Goal: Information Seeking & Learning: Learn about a topic

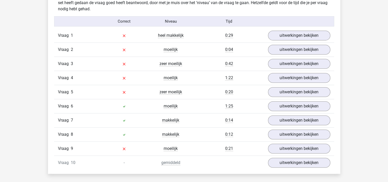
scroll to position [334, 0]
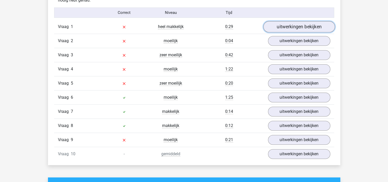
click at [298, 27] on link "uitwerkingen bekijken" at bounding box center [299, 26] width 72 height 11
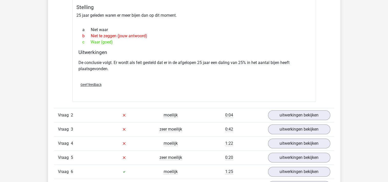
scroll to position [436, 0]
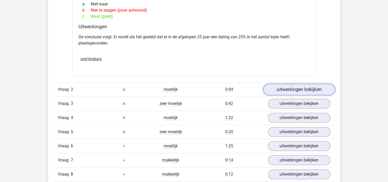
click at [287, 92] on link "uitwerkingen bekijken" at bounding box center [299, 89] width 72 height 11
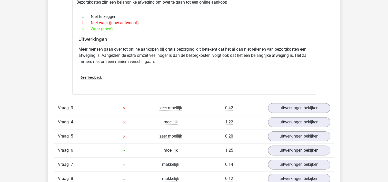
scroll to position [590, 0]
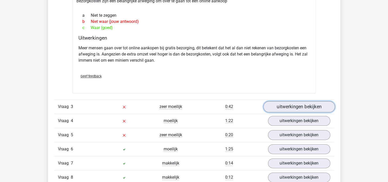
click at [288, 107] on link "uitwerkingen bekijken" at bounding box center [299, 106] width 72 height 11
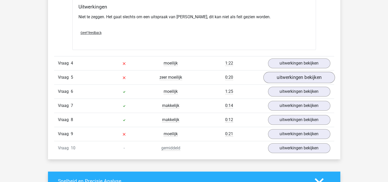
scroll to position [796, 0]
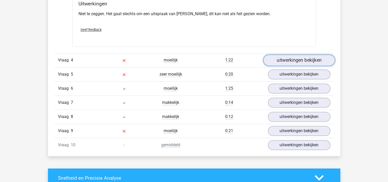
click at [290, 55] on link "uitwerkingen bekijken" at bounding box center [299, 59] width 72 height 11
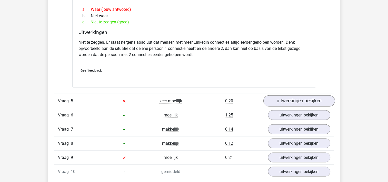
scroll to position [975, 0]
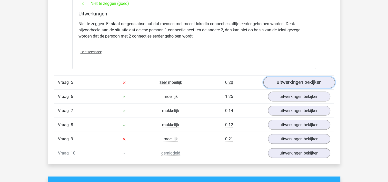
click at [293, 77] on link "uitwerkingen bekijken" at bounding box center [299, 82] width 72 height 11
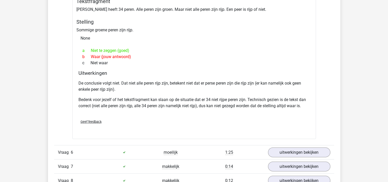
scroll to position [1123, 0]
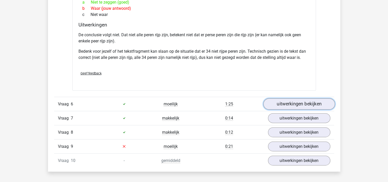
click at [286, 98] on link "uitwerkingen bekijken" at bounding box center [299, 103] width 72 height 11
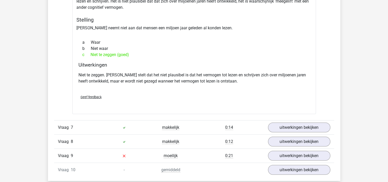
scroll to position [1303, 0]
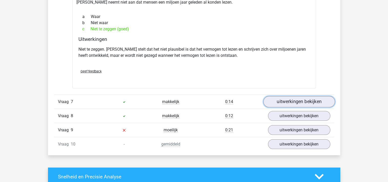
click at [302, 96] on link "uitwerkingen bekijken" at bounding box center [299, 101] width 72 height 11
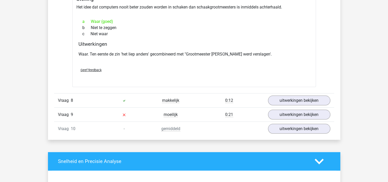
scroll to position [1482, 0]
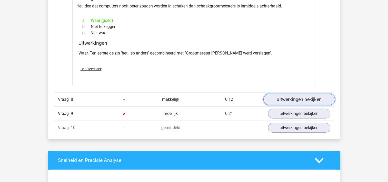
click at [298, 94] on link "uitwerkingen bekijken" at bounding box center [299, 99] width 72 height 11
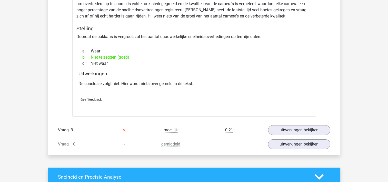
scroll to position [1636, 0]
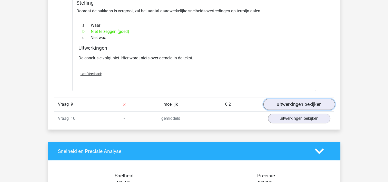
click at [293, 99] on link "uitwerkingen bekijken" at bounding box center [299, 104] width 72 height 11
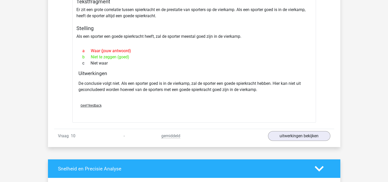
scroll to position [1790, 0]
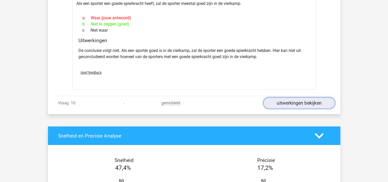
click at [306, 98] on link "uitwerkingen bekijken" at bounding box center [299, 103] width 72 height 11
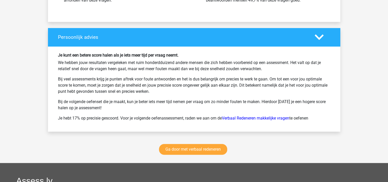
scroll to position [2227, 0]
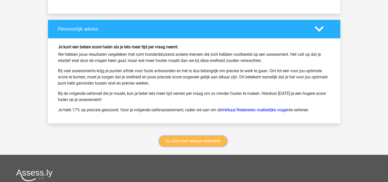
click at [206, 136] on link "Ga door met verbaal redeneren" at bounding box center [193, 141] width 68 height 11
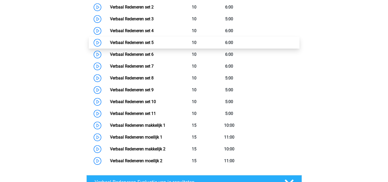
scroll to position [293, 0]
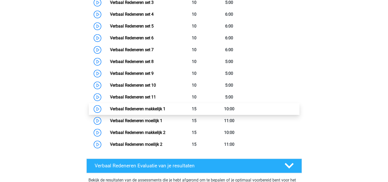
click at [162, 111] on link "Verbaal Redeneren makkelijk 1" at bounding box center [137, 108] width 55 height 5
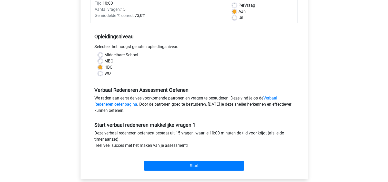
scroll to position [103, 0]
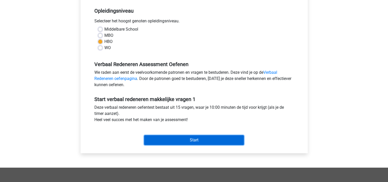
click at [180, 140] on input "Start" at bounding box center [194, 140] width 100 height 10
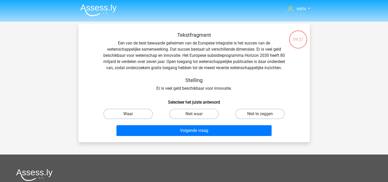
click at [142, 119] on label "Waar" at bounding box center [128, 114] width 50 height 10
click at [131, 117] on input "Waar" at bounding box center [129, 115] width 3 height 3
radio input "true"
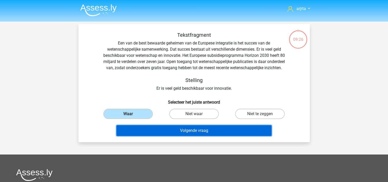
click at [166, 136] on button "Volgende vraag" at bounding box center [194, 130] width 155 height 11
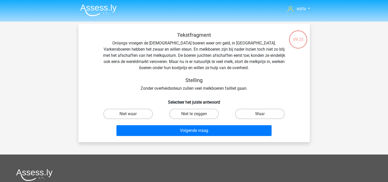
scroll to position [24, 0]
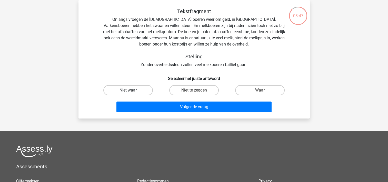
click at [134, 90] on label "Niet waar" at bounding box center [128, 90] width 50 height 10
click at [131, 90] on input "Niet waar" at bounding box center [129, 91] width 3 height 3
radio input "true"
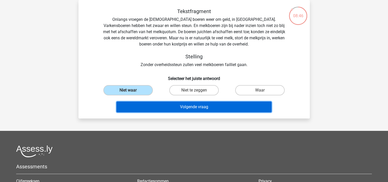
click at [162, 108] on button "Volgende vraag" at bounding box center [194, 106] width 155 height 11
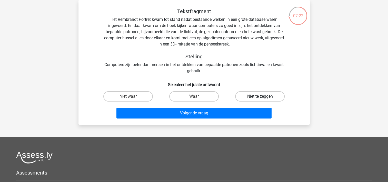
click at [254, 98] on label "Niet te zeggen" at bounding box center [260, 96] width 50 height 10
click at [260, 98] on input "Niet te zeggen" at bounding box center [261, 97] width 3 height 3
radio input "true"
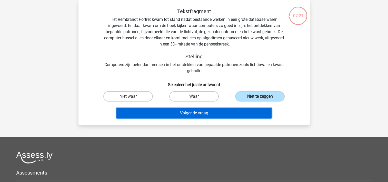
click at [212, 115] on button "Volgende vraag" at bounding box center [194, 113] width 155 height 11
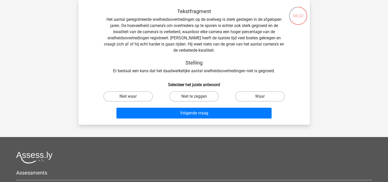
click at [130, 97] on input "Niet waar" at bounding box center [129, 97] width 3 height 3
radio input "true"
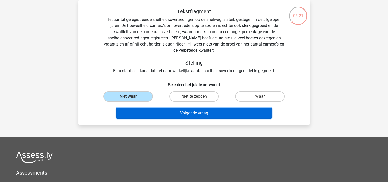
click at [152, 113] on button "Volgende vraag" at bounding box center [194, 113] width 155 height 11
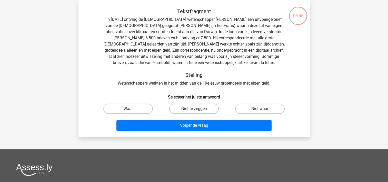
click at [137, 109] on label "Waar" at bounding box center [128, 108] width 50 height 10
click at [131, 109] on input "Waar" at bounding box center [129, 110] width 3 height 3
radio input "true"
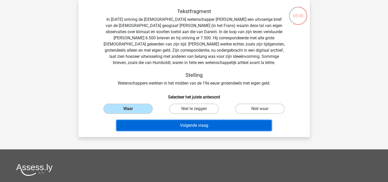
click at [158, 125] on button "Volgende vraag" at bounding box center [194, 125] width 155 height 11
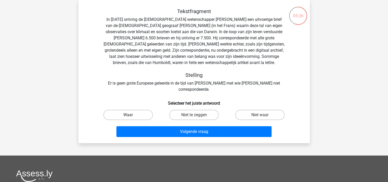
click at [137, 110] on label "Waar" at bounding box center [128, 115] width 50 height 10
click at [131, 115] on input "Waar" at bounding box center [129, 116] width 3 height 3
radio input "true"
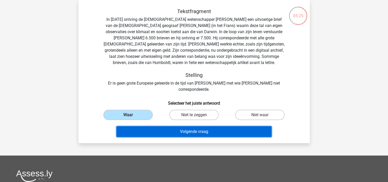
click at [153, 126] on button "Volgende vraag" at bounding box center [194, 131] width 155 height 11
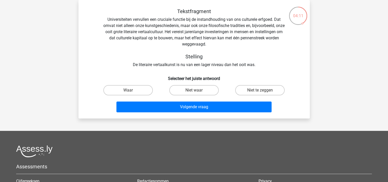
click at [263, 91] on input "Niet te zeggen" at bounding box center [261, 91] width 3 height 3
radio input "true"
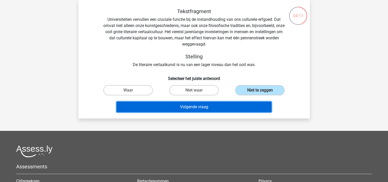
click at [218, 104] on button "Volgende vraag" at bounding box center [194, 106] width 155 height 11
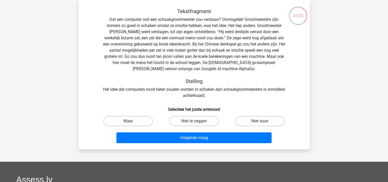
click at [137, 121] on label "Waar" at bounding box center [128, 121] width 50 height 10
click at [131, 121] on input "Waar" at bounding box center [129, 122] width 3 height 3
radio input "true"
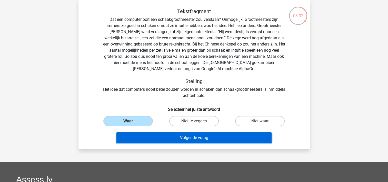
click at [169, 140] on button "Volgende vraag" at bounding box center [194, 137] width 155 height 11
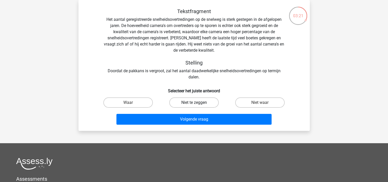
click at [201, 104] on label "Niet te zeggen" at bounding box center [194, 102] width 50 height 10
click at [197, 104] on input "Niet te zeggen" at bounding box center [195, 103] width 3 height 3
radio input "true"
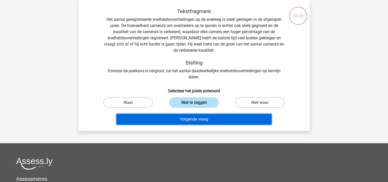
click at [198, 120] on button "Volgende vraag" at bounding box center [194, 119] width 155 height 11
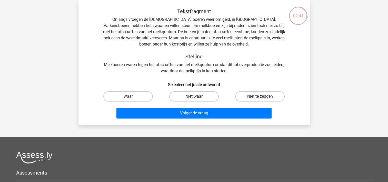
click at [198, 98] on label "Niet waar" at bounding box center [194, 96] width 50 height 10
click at [197, 98] on input "Niet waar" at bounding box center [195, 97] width 3 height 3
radio input "true"
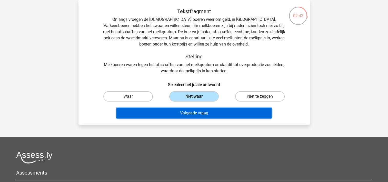
click at [193, 113] on button "Volgende vraag" at bounding box center [194, 113] width 155 height 11
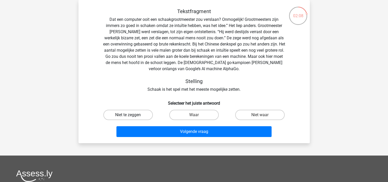
click at [131, 114] on label "Niet te zeggen" at bounding box center [128, 115] width 50 height 10
click at [131, 115] on input "Niet te zeggen" at bounding box center [129, 116] width 3 height 3
radio input "true"
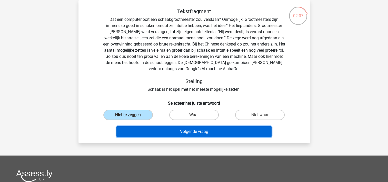
click at [176, 131] on button "Volgende vraag" at bounding box center [194, 131] width 155 height 11
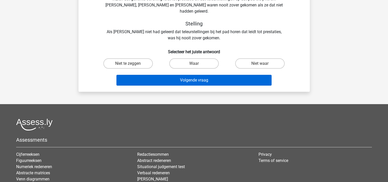
scroll to position [49, 0]
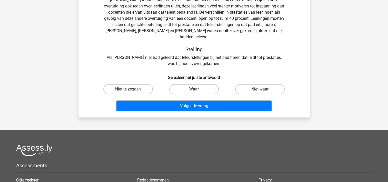
click at [199, 85] on label "Waar" at bounding box center [194, 89] width 50 height 10
click at [197, 89] on input "Waar" at bounding box center [195, 90] width 3 height 3
radio input "true"
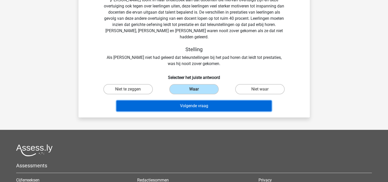
click at [196, 102] on button "Volgende vraag" at bounding box center [194, 105] width 155 height 11
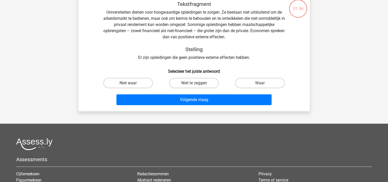
scroll to position [24, 0]
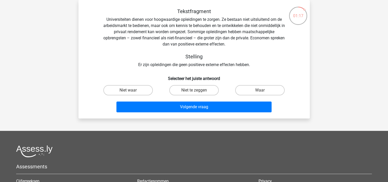
click at [195, 91] on input "Niet te zeggen" at bounding box center [195, 91] width 3 height 3
radio input "true"
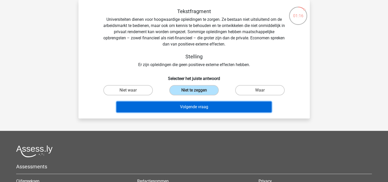
click at [195, 105] on button "Volgende vraag" at bounding box center [194, 106] width 155 height 11
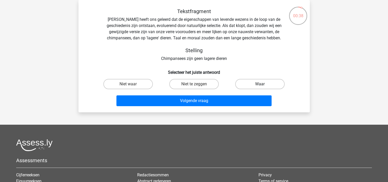
click at [261, 83] on label "Waar" at bounding box center [260, 84] width 50 height 10
click at [261, 84] on input "Waar" at bounding box center [261, 85] width 3 height 3
radio input "true"
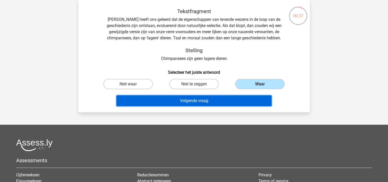
click at [222, 100] on button "Volgende vraag" at bounding box center [194, 100] width 155 height 11
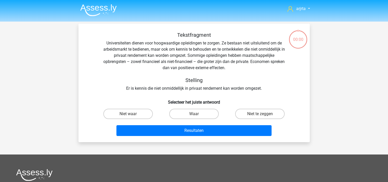
scroll to position [24, 0]
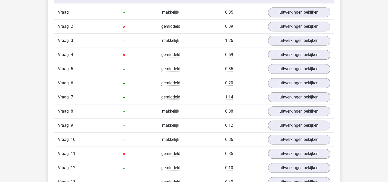
scroll to position [334, 0]
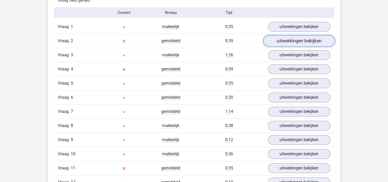
click at [295, 43] on link "uitwerkingen bekijken" at bounding box center [299, 40] width 72 height 11
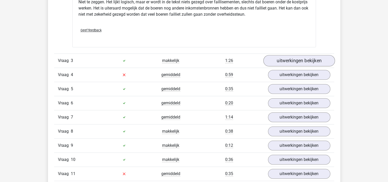
scroll to position [488, 0]
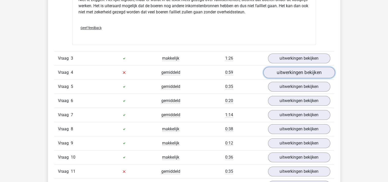
click at [306, 76] on link "uitwerkingen bekijken" at bounding box center [299, 72] width 72 height 11
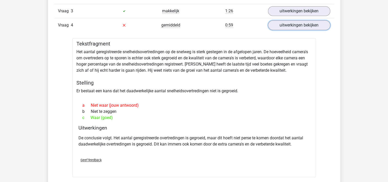
scroll to position [539, 0]
